Goal: Information Seeking & Learning: Learn about a topic

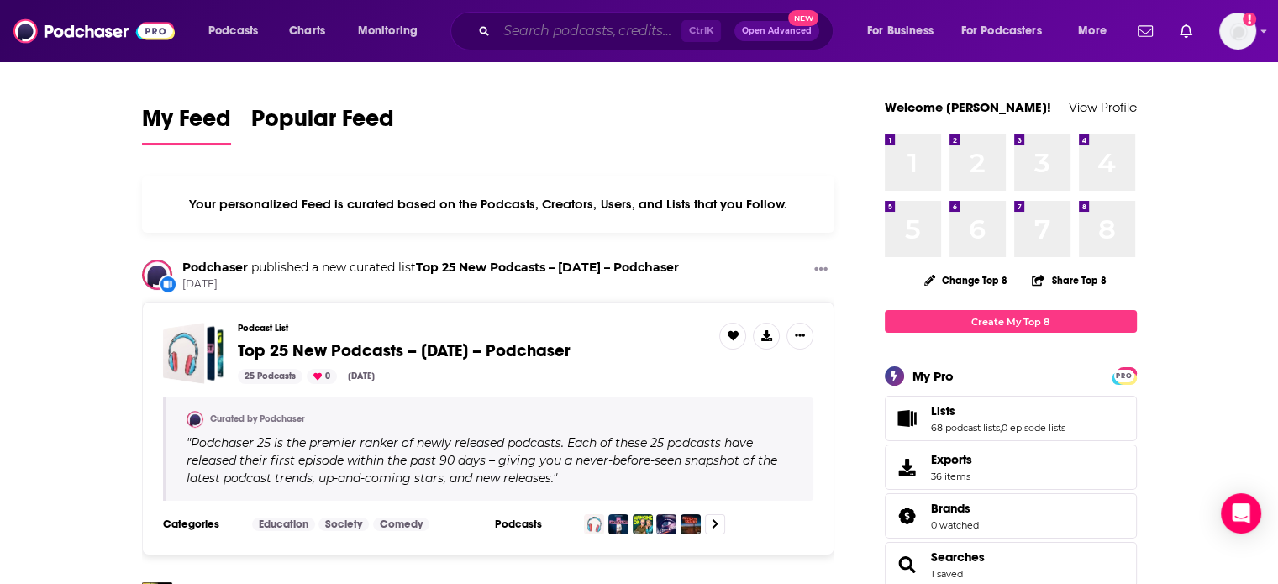
click at [564, 37] on input "Search podcasts, credits, & more..." at bounding box center [588, 31] width 185 height 27
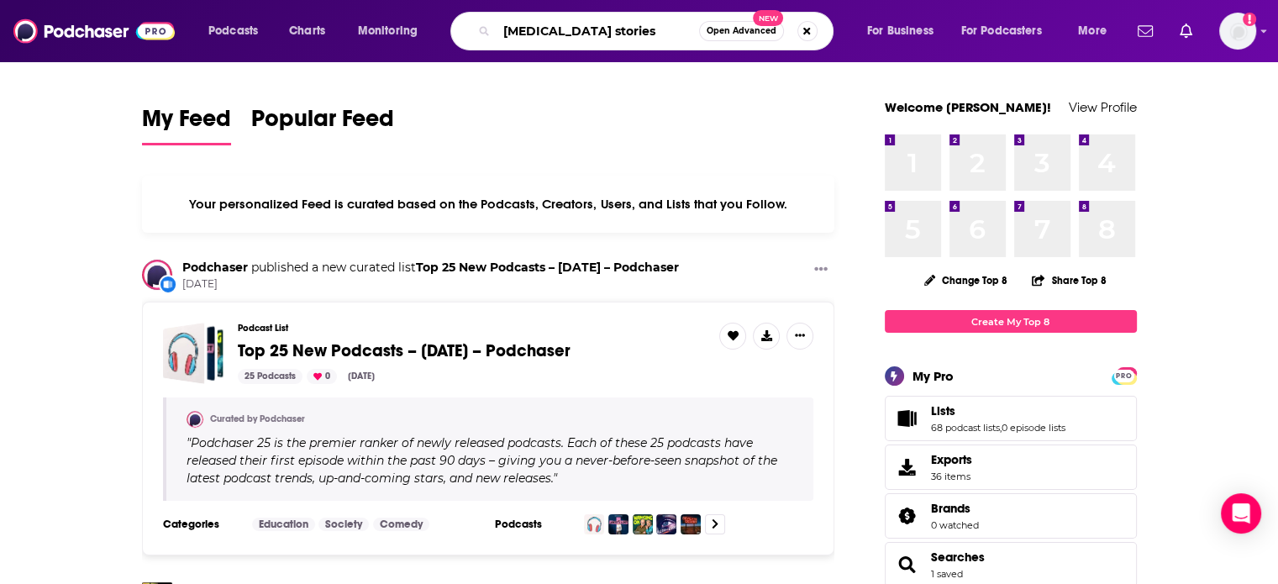
type input "[MEDICAL_DATA] stories"
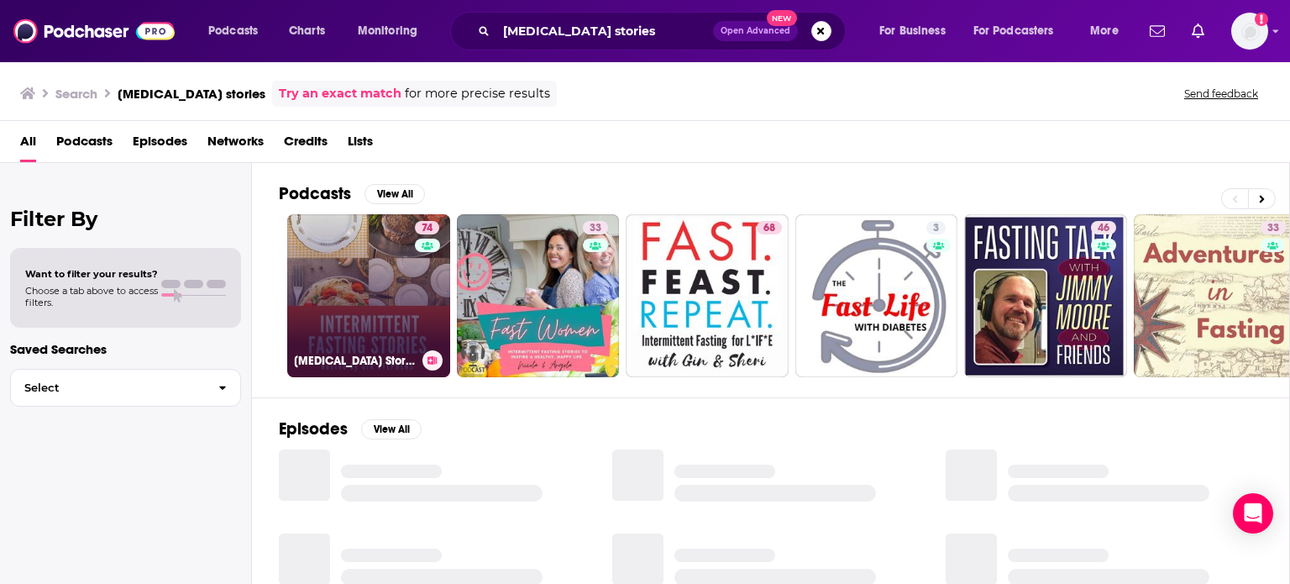
click at [384, 271] on link "74 [MEDICAL_DATA] Stories" at bounding box center [368, 295] width 163 height 163
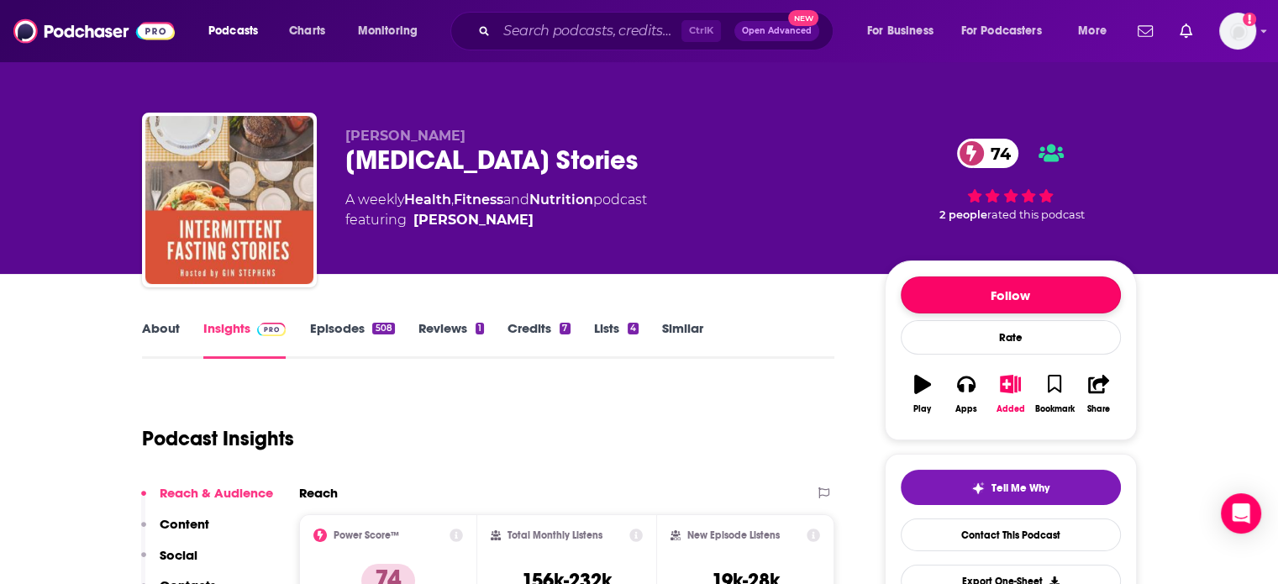
click at [1008, 307] on button "Follow" at bounding box center [1011, 294] width 220 height 37
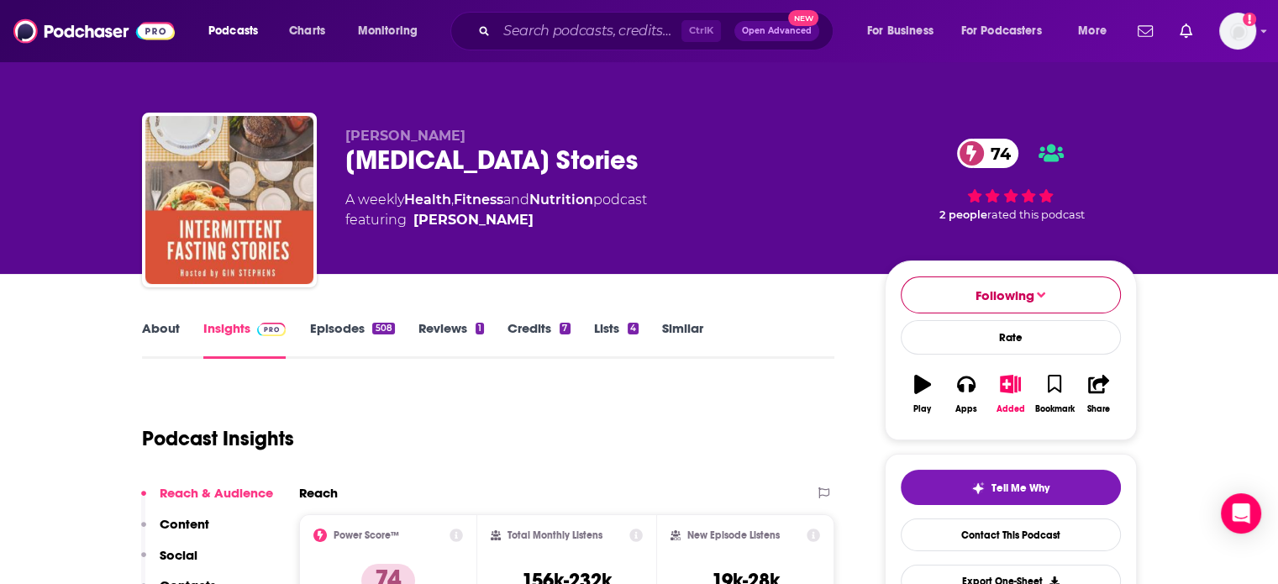
click at [1015, 306] on button "Following" at bounding box center [1011, 294] width 220 height 37
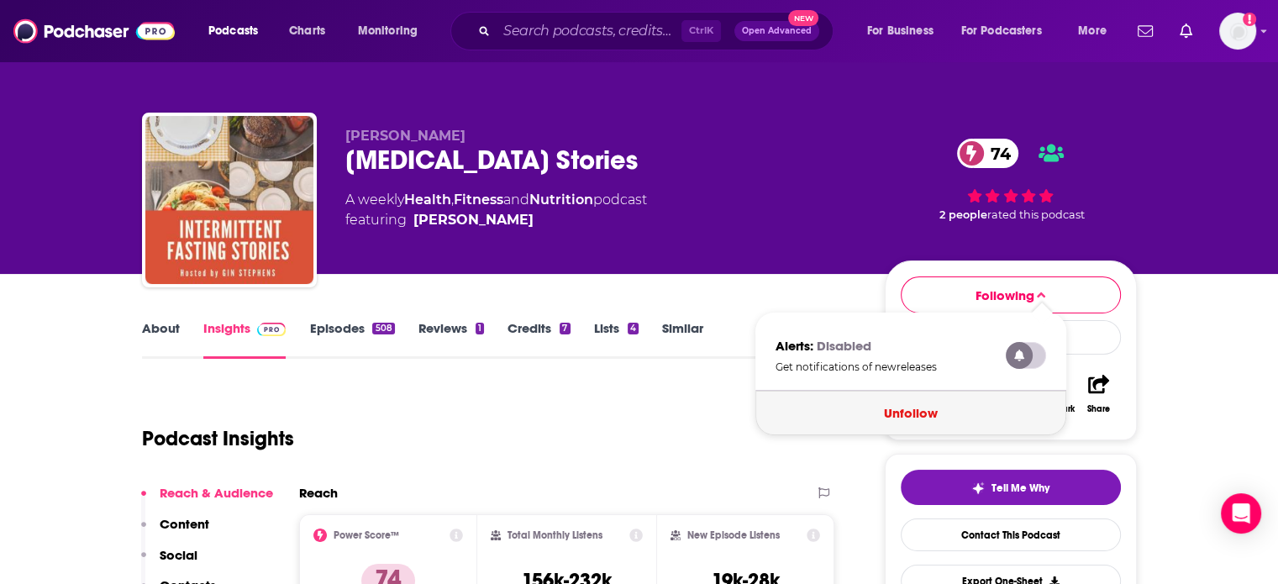
click at [921, 417] on button "Unfollow" at bounding box center [910, 413] width 311 height 45
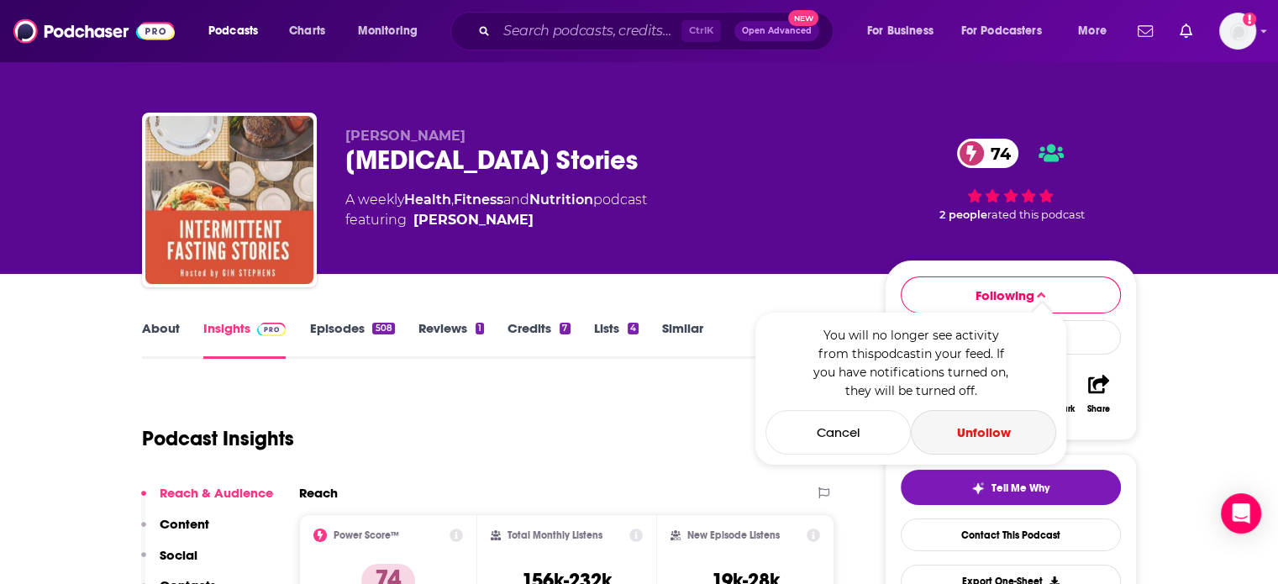
click at [958, 429] on button "Unfollow" at bounding box center [983, 432] width 145 height 45
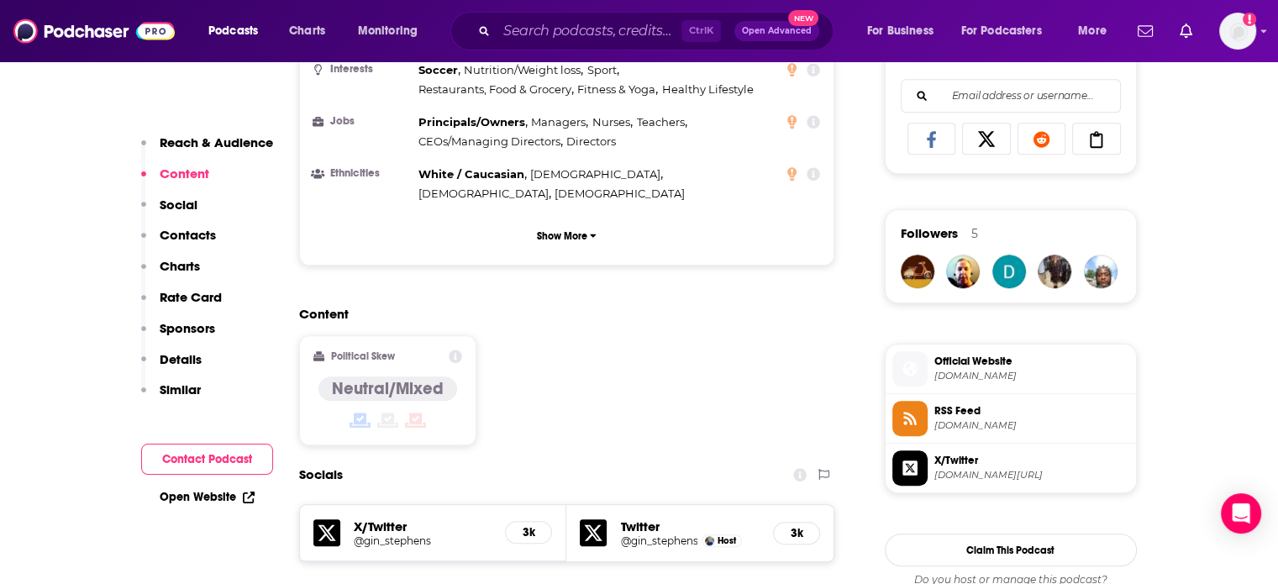
scroll to position [1176, 0]
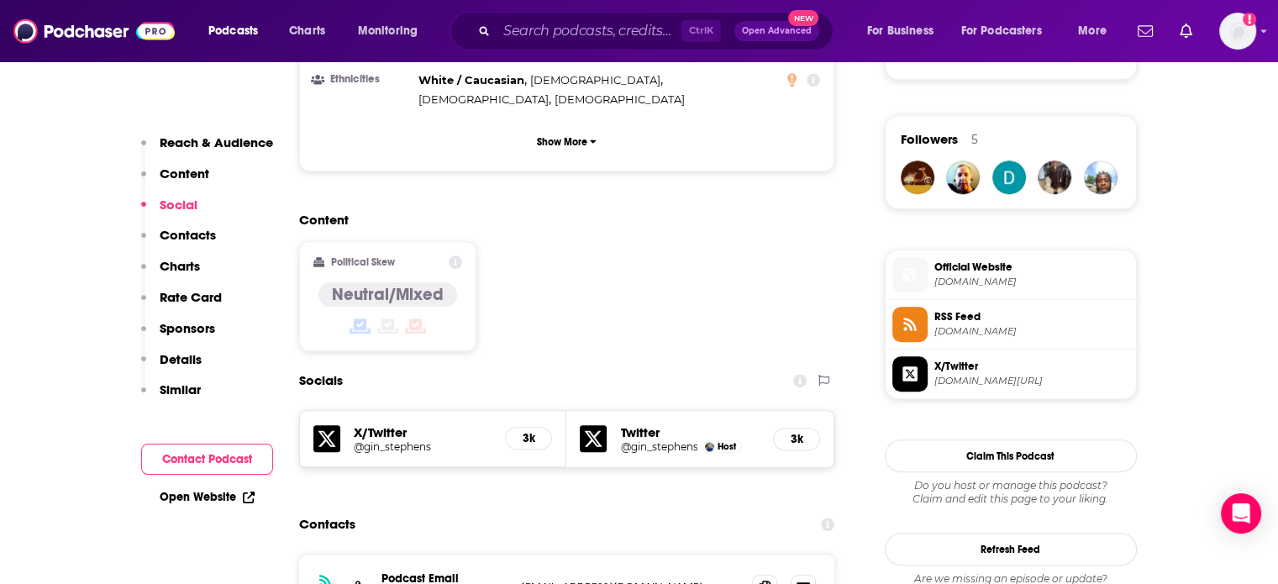
click at [966, 335] on span "[DOMAIN_NAME]" at bounding box center [1031, 331] width 195 height 13
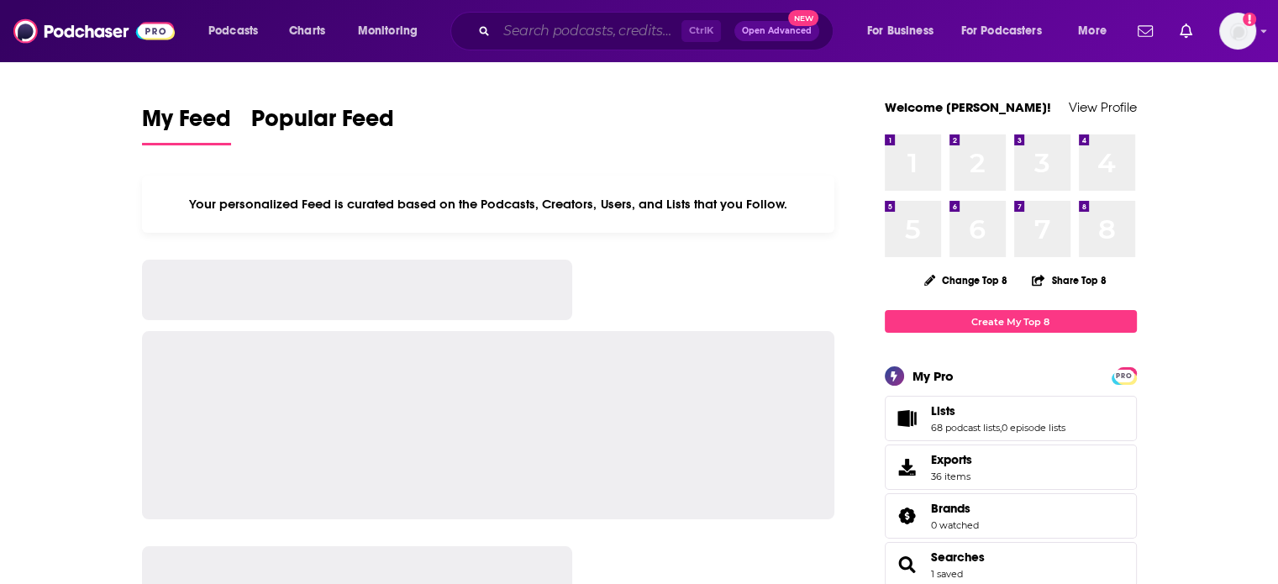
click at [535, 26] on input "Search podcasts, credits, & more..." at bounding box center [588, 31] width 185 height 27
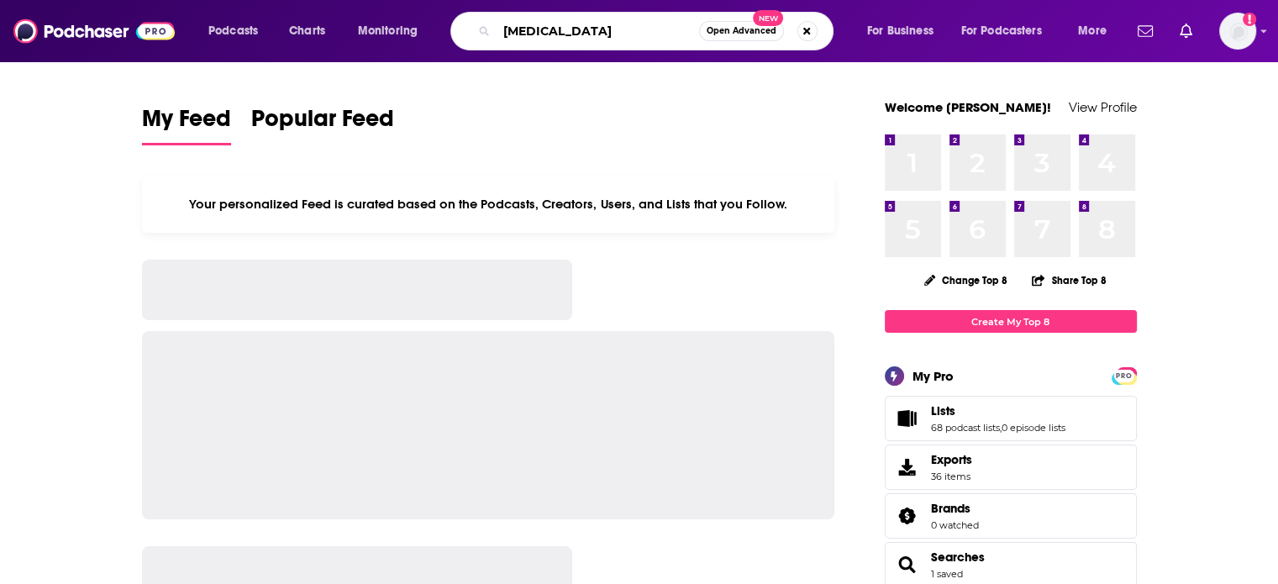
type input "[MEDICAL_DATA]"
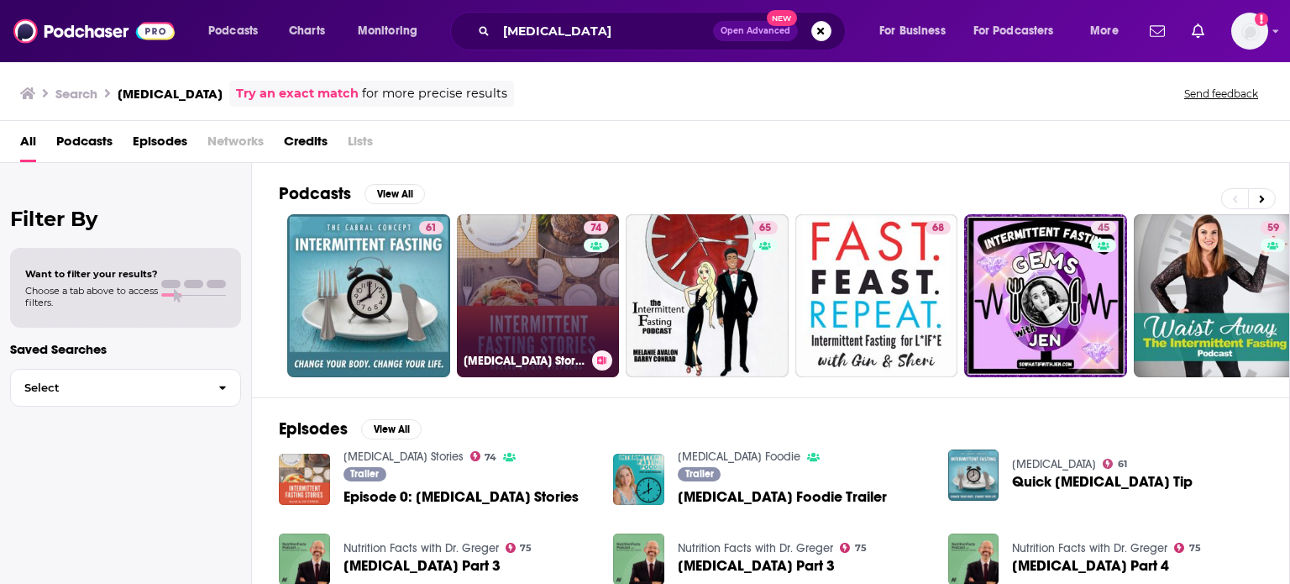
click at [488, 333] on link "74 [MEDICAL_DATA] Stories" at bounding box center [538, 295] width 163 height 163
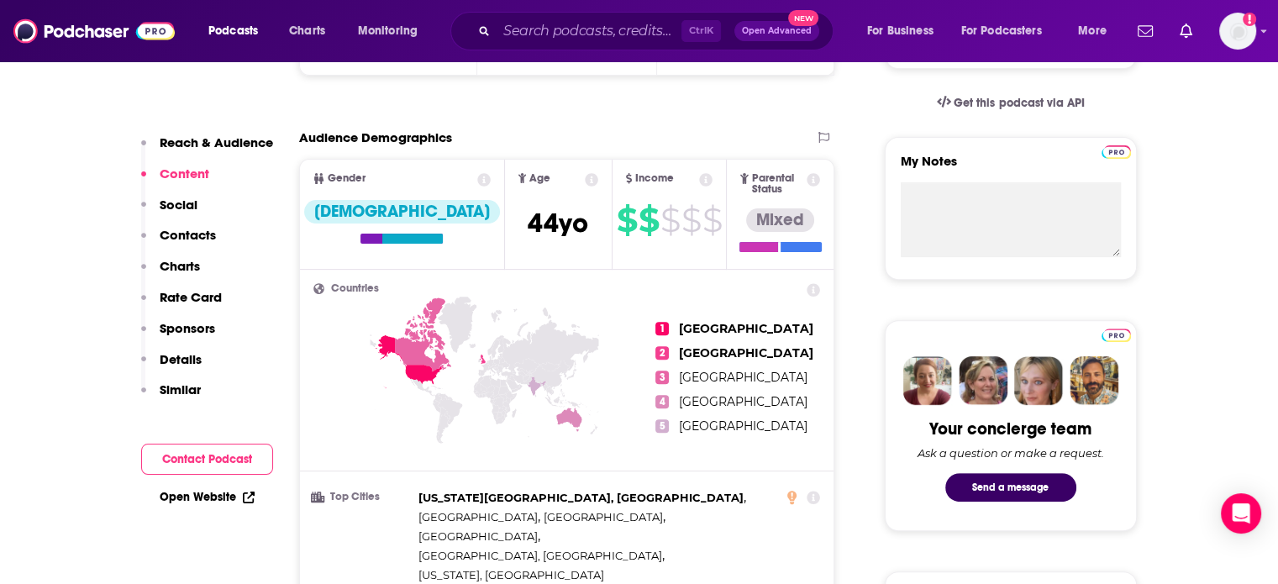
scroll to position [420, 0]
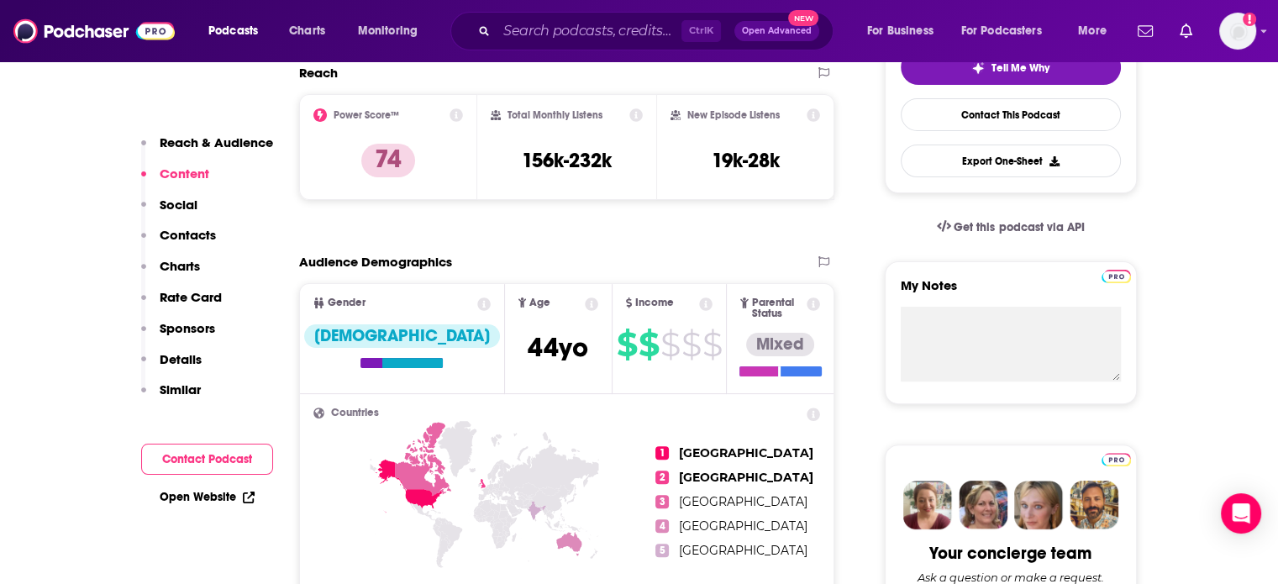
click at [585, 298] on icon at bounding box center [591, 303] width 13 height 13
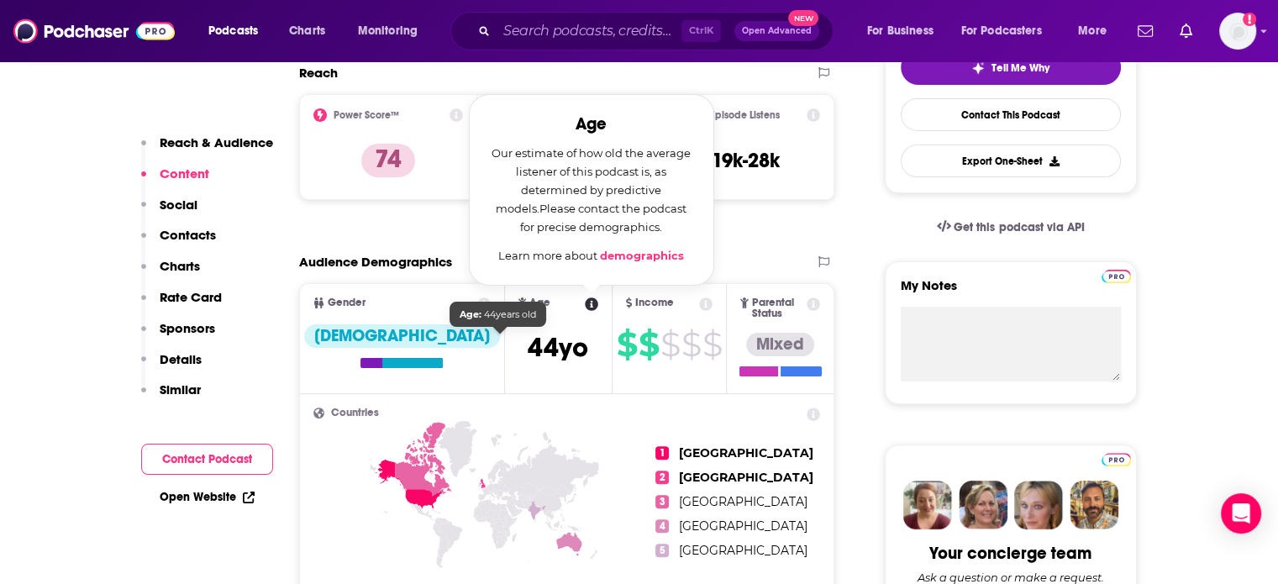
click at [528, 349] on span "44 yo" at bounding box center [558, 347] width 60 height 33
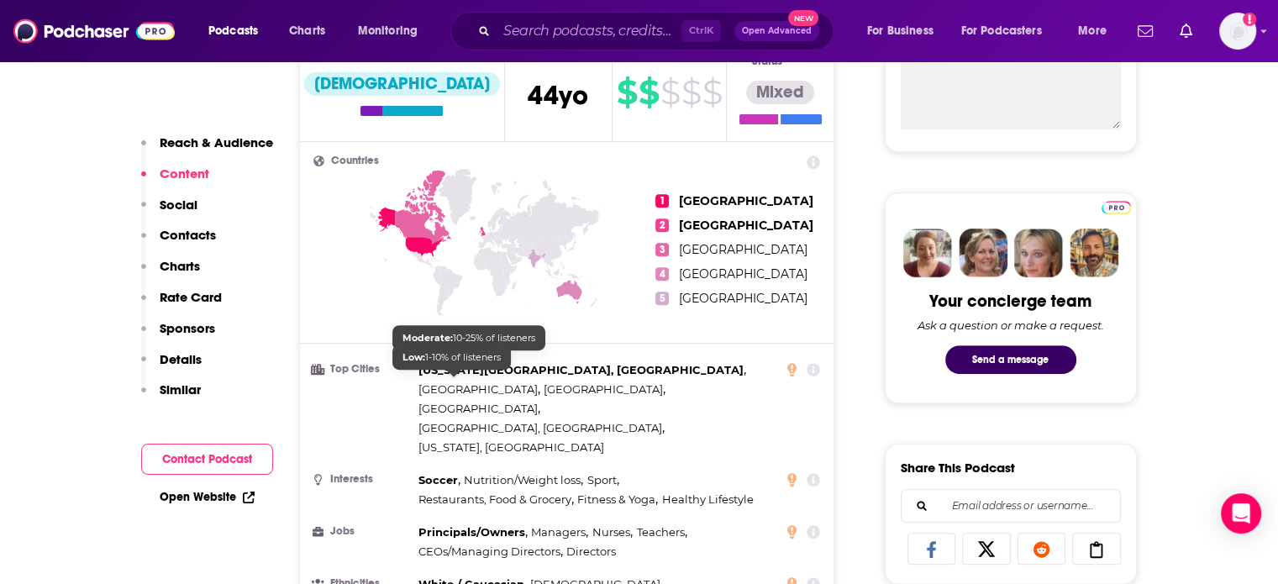
scroll to position [840, 0]
